Goal: Find specific page/section: Find specific page/section

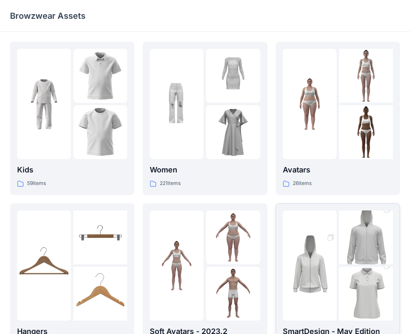
scroll to position [84, 0]
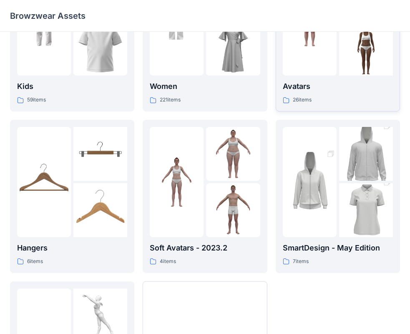
click at [317, 99] on div "26 items" at bounding box center [338, 100] width 110 height 9
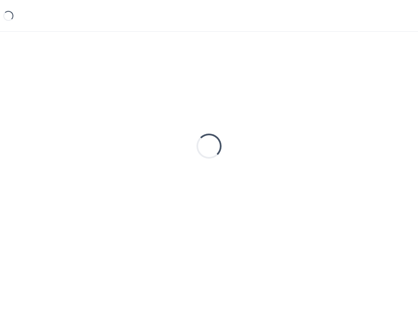
click at [317, 99] on div "Loading..." at bounding box center [209, 146] width 398 height 209
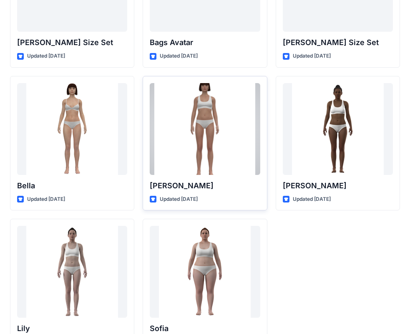
scroll to position [997, 0]
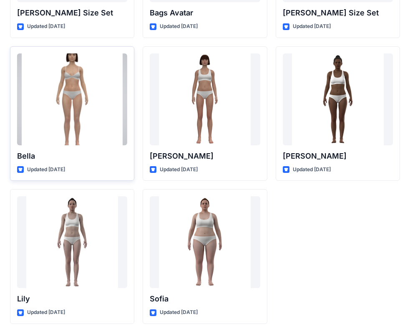
click at [80, 107] on div at bounding box center [72, 99] width 110 height 92
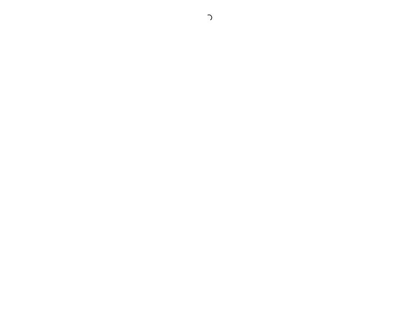
click at [80, 107] on div at bounding box center [209, 167] width 418 height 334
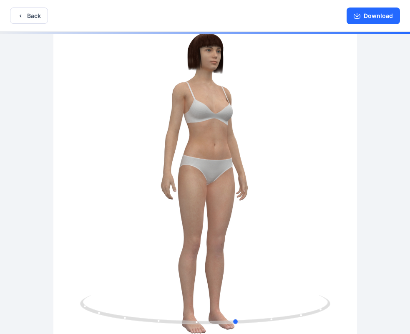
drag, startPoint x: 234, startPoint y: 237, endPoint x: 16, endPoint y: 214, distance: 218.8
click at [16, 214] on div at bounding box center [205, 184] width 410 height 304
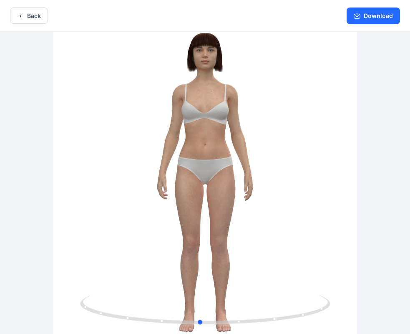
drag, startPoint x: 268, startPoint y: 108, endPoint x: 263, endPoint y: 109, distance: 5.5
click at [263, 109] on div at bounding box center [205, 184] width 410 height 304
click at [361, 17] on icon "button" at bounding box center [357, 16] width 7 height 5
